Goal: Find specific page/section: Find specific page/section

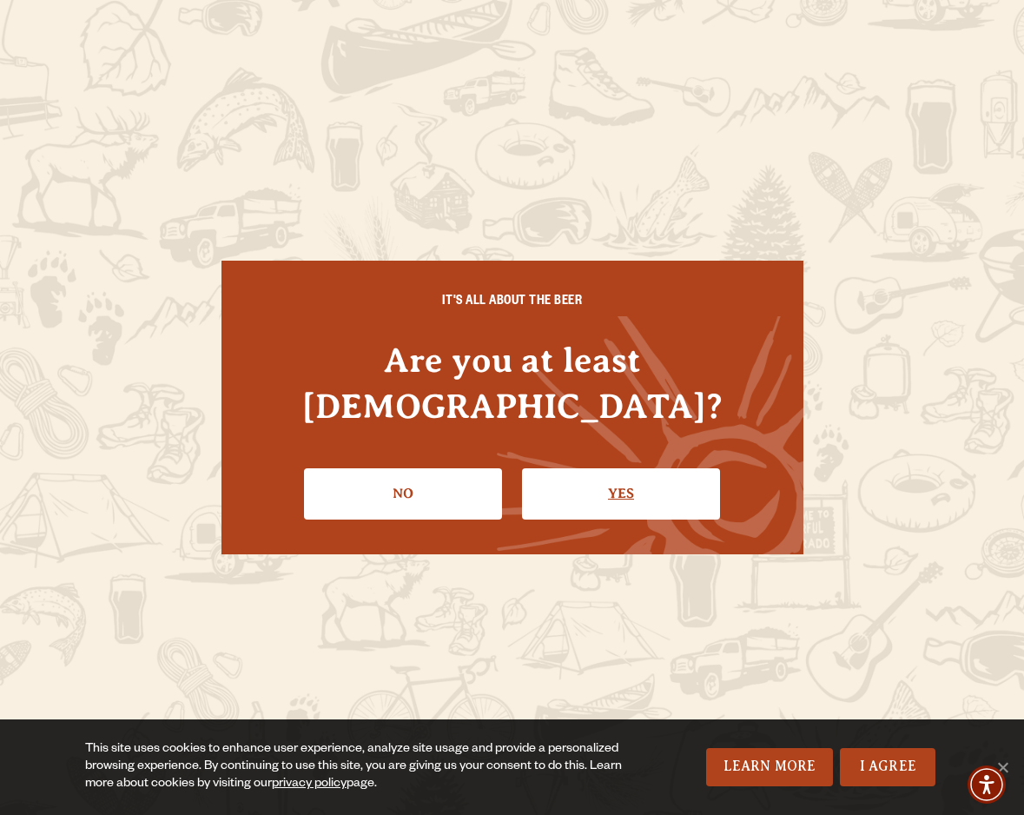
click at [626, 468] on link "Yes" at bounding box center [621, 493] width 198 height 50
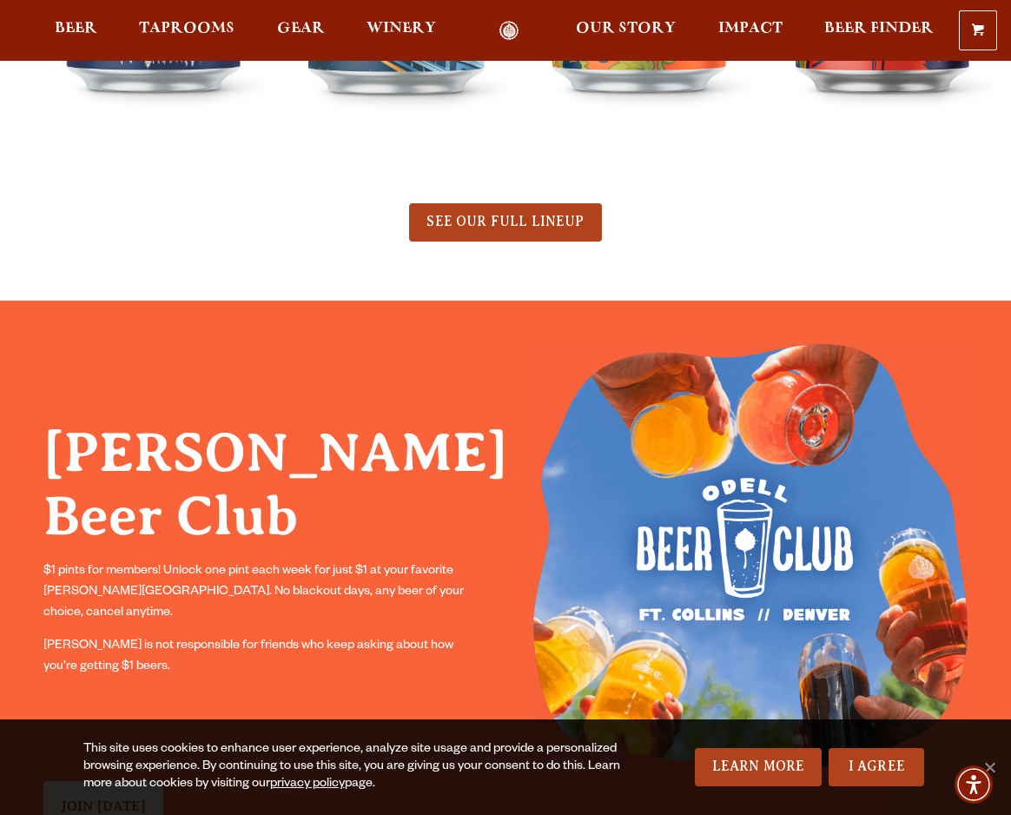
scroll to position [147, 0]
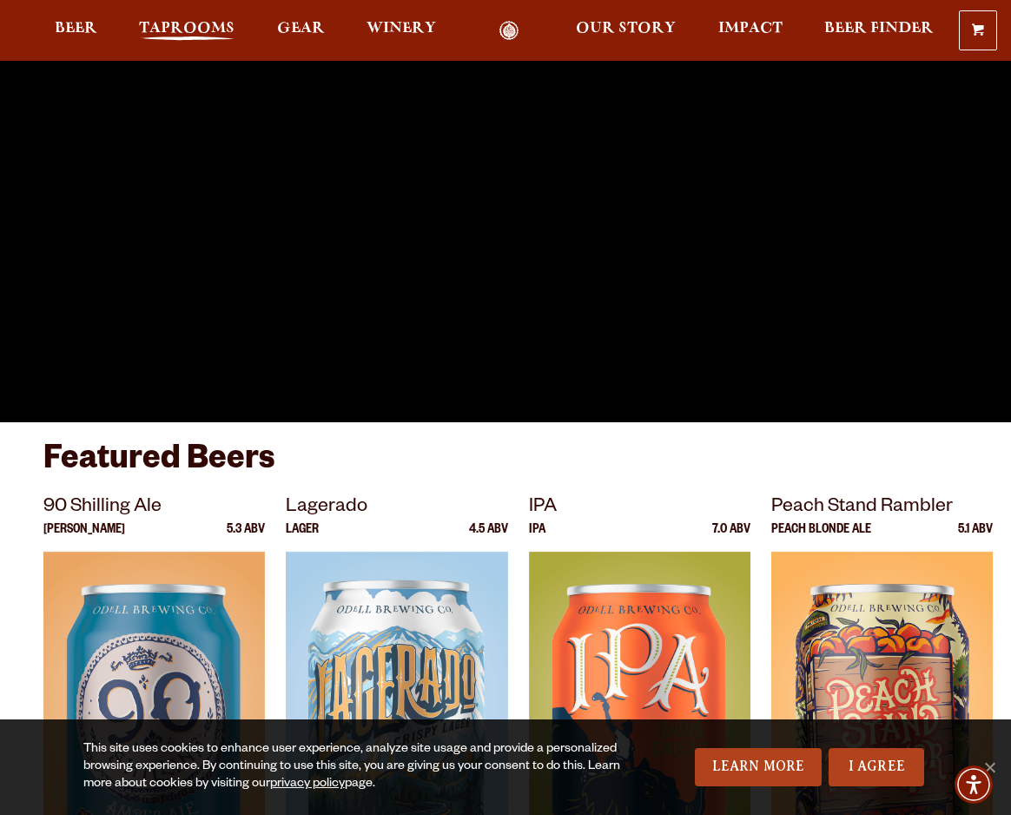
click at [227, 26] on span "Taprooms" at bounding box center [187, 29] width 96 height 14
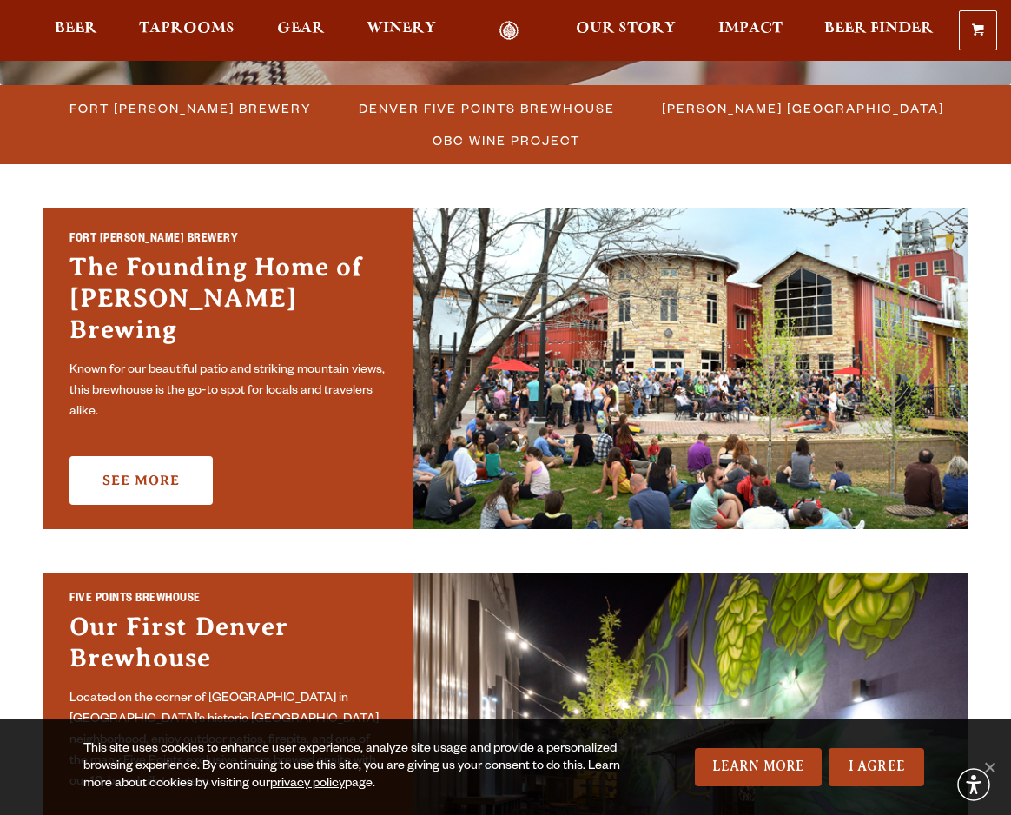
scroll to position [492, 0]
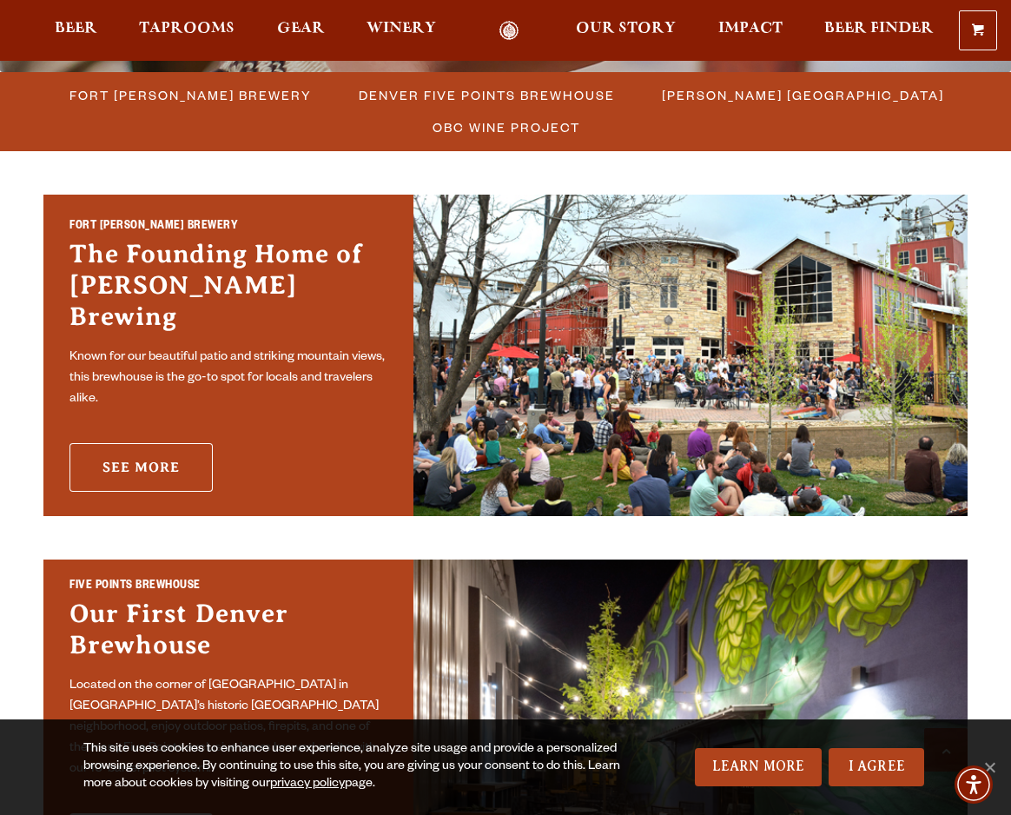
click at [155, 449] on link "See More" at bounding box center [140, 467] width 143 height 49
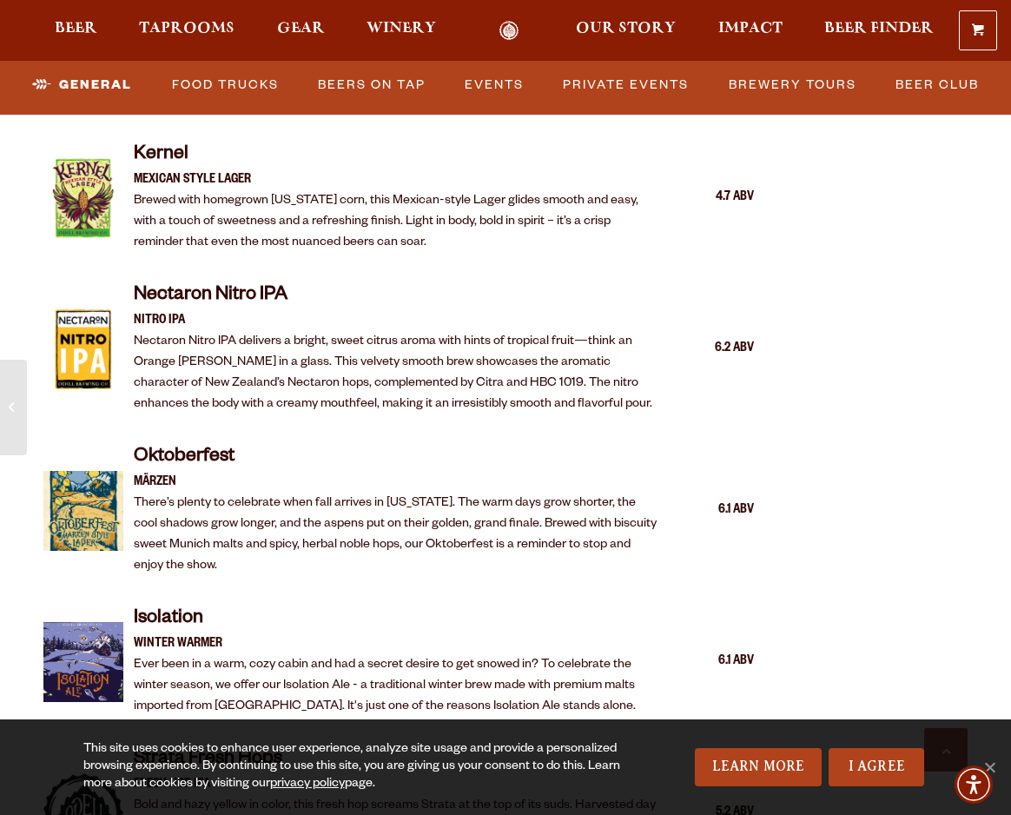
scroll to position [3040, 0]
click at [214, 83] on link "Food Trucks" at bounding box center [225, 85] width 121 height 40
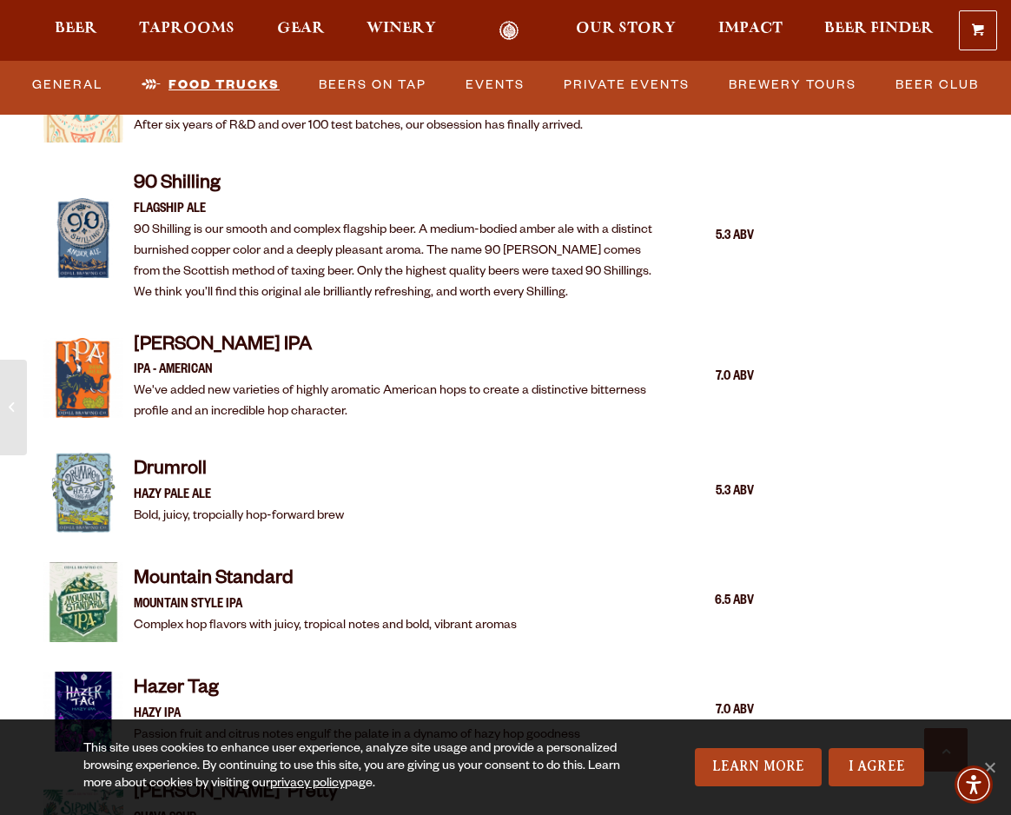
scroll to position [1779, 0]
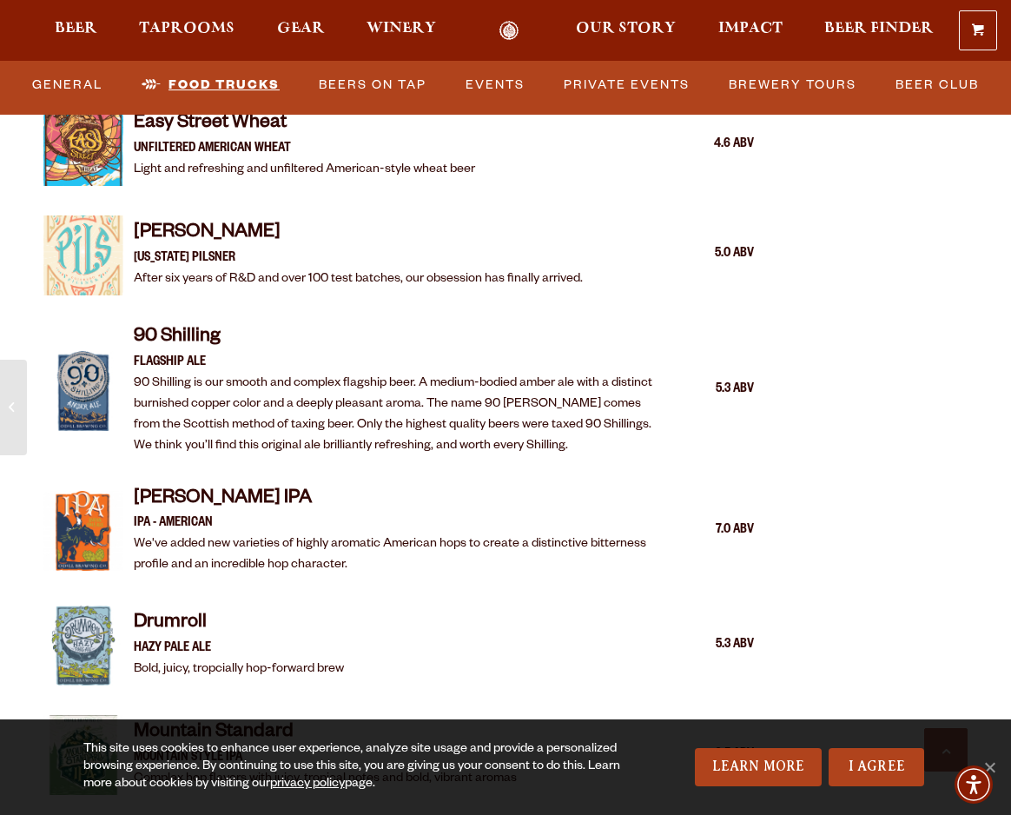
click at [219, 79] on link "Food Trucks" at bounding box center [211, 85] width 152 height 40
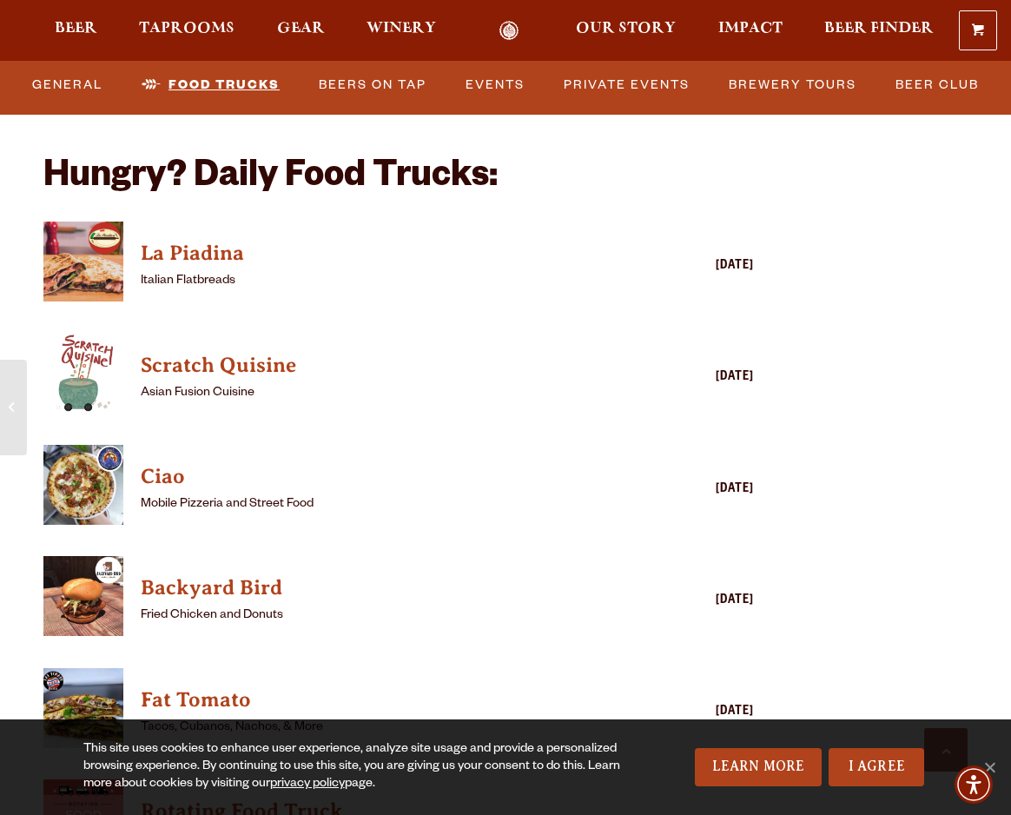
scroll to position [4090, 0]
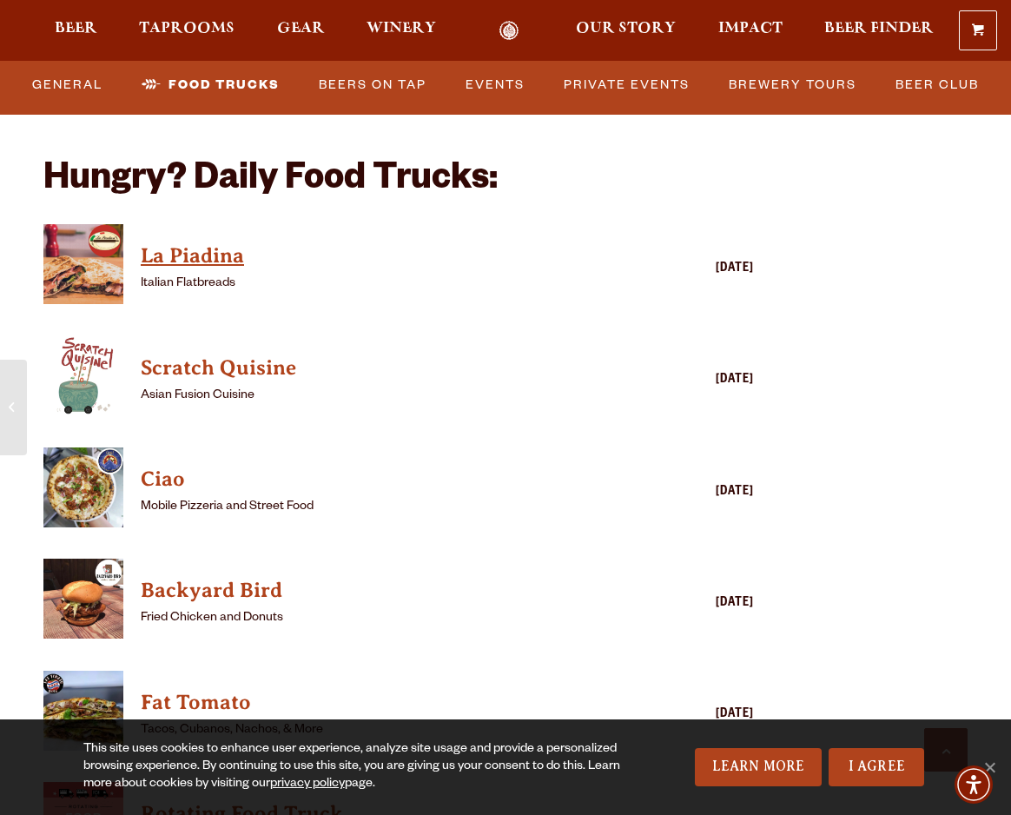
click at [174, 242] on h4 "La Piadina" at bounding box center [373, 256] width 465 height 28
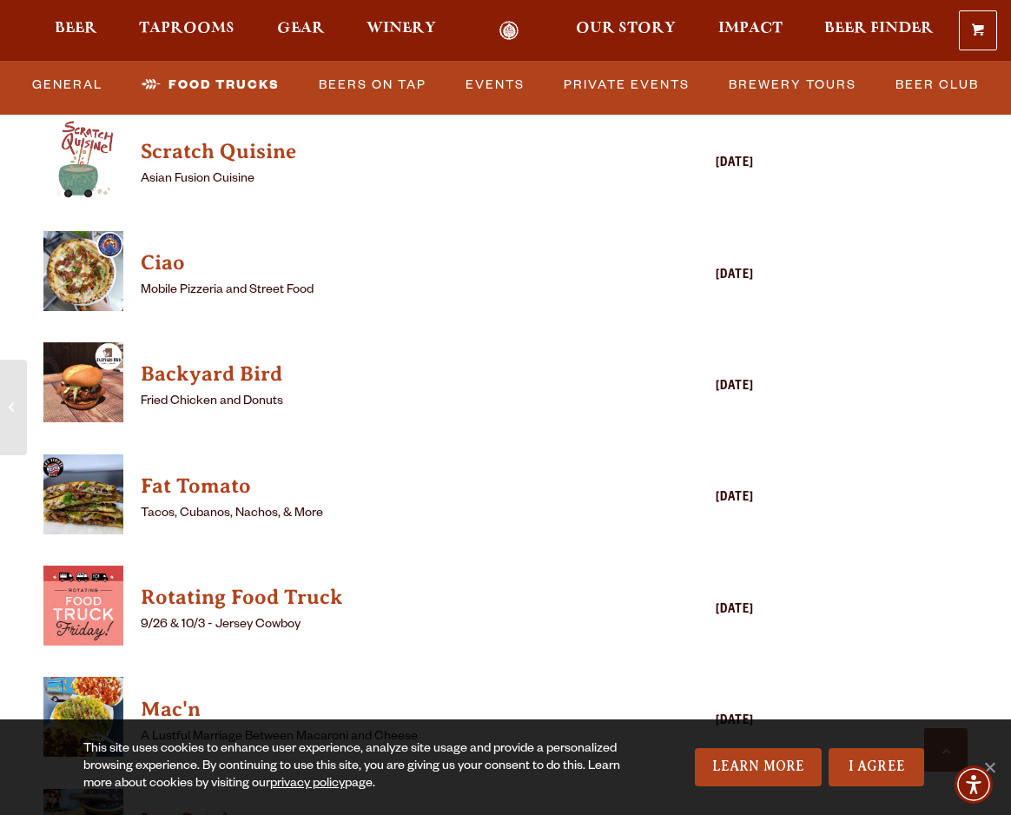
scroll to position [4227, 0]
